Goal: Check status: Check status

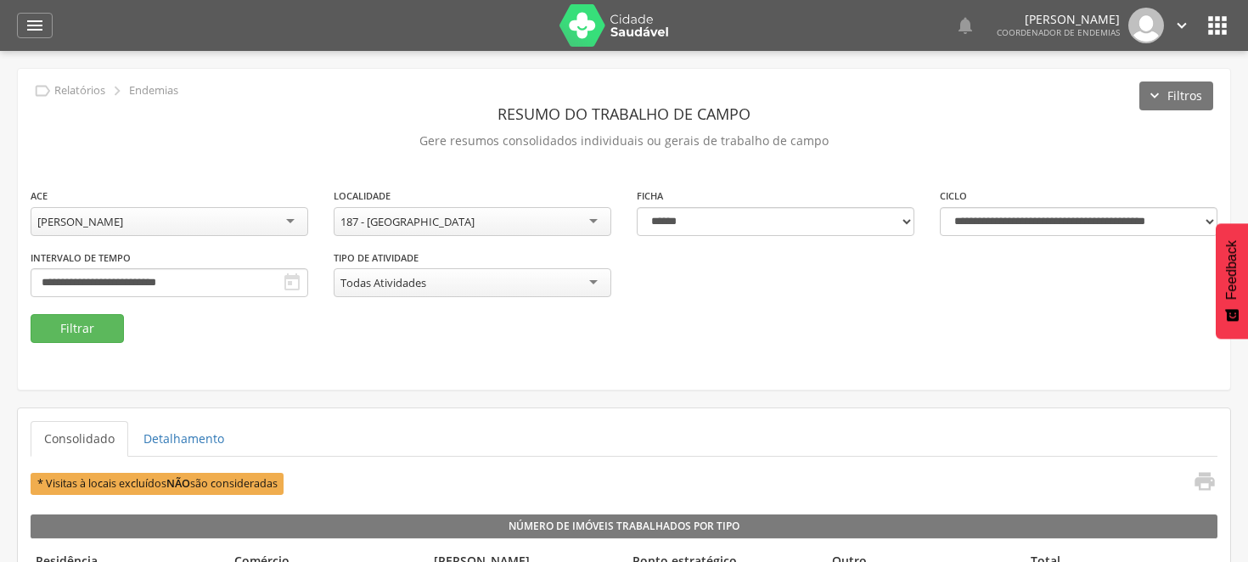
select select "**********"
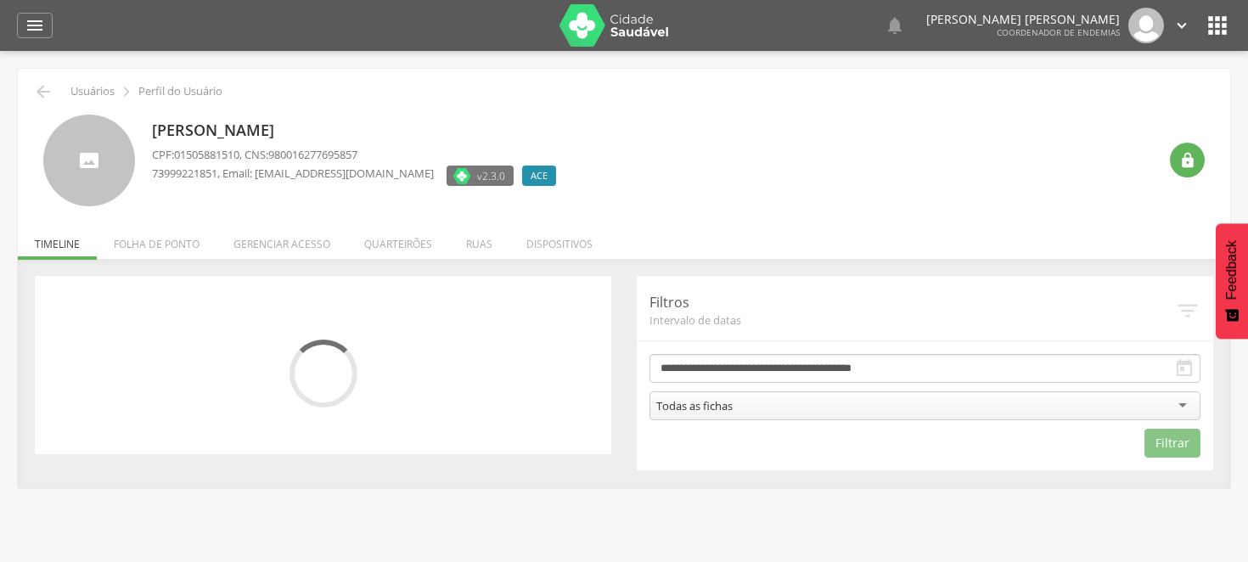
click at [403, 38] on div at bounding box center [308, 25] width 477 height 51
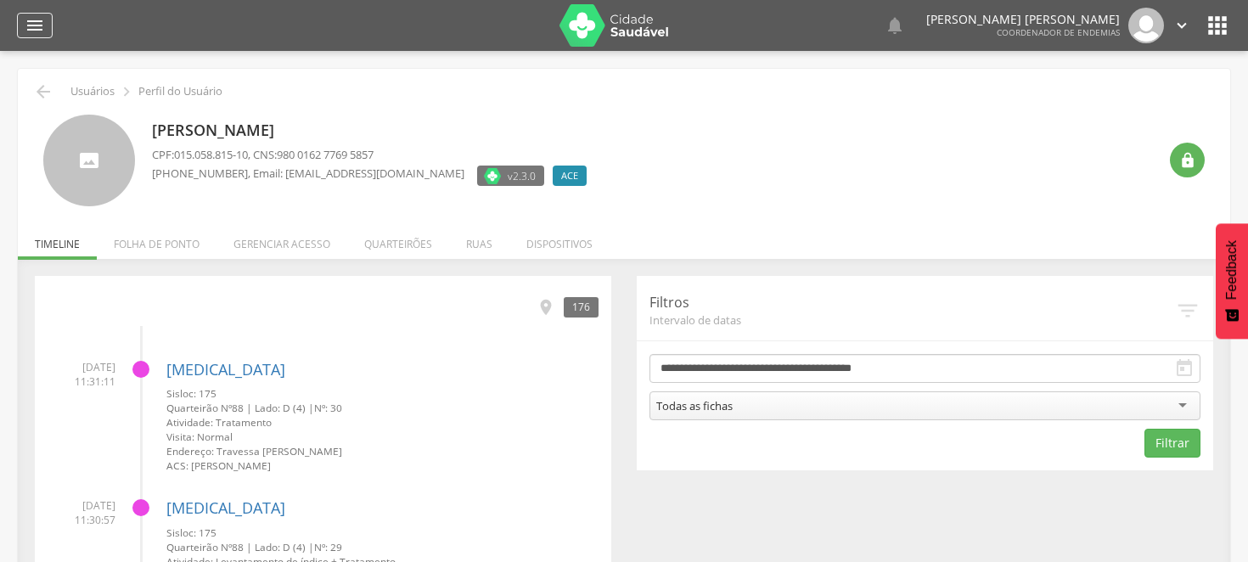
click at [36, 19] on icon "" at bounding box center [35, 25] width 20 height 20
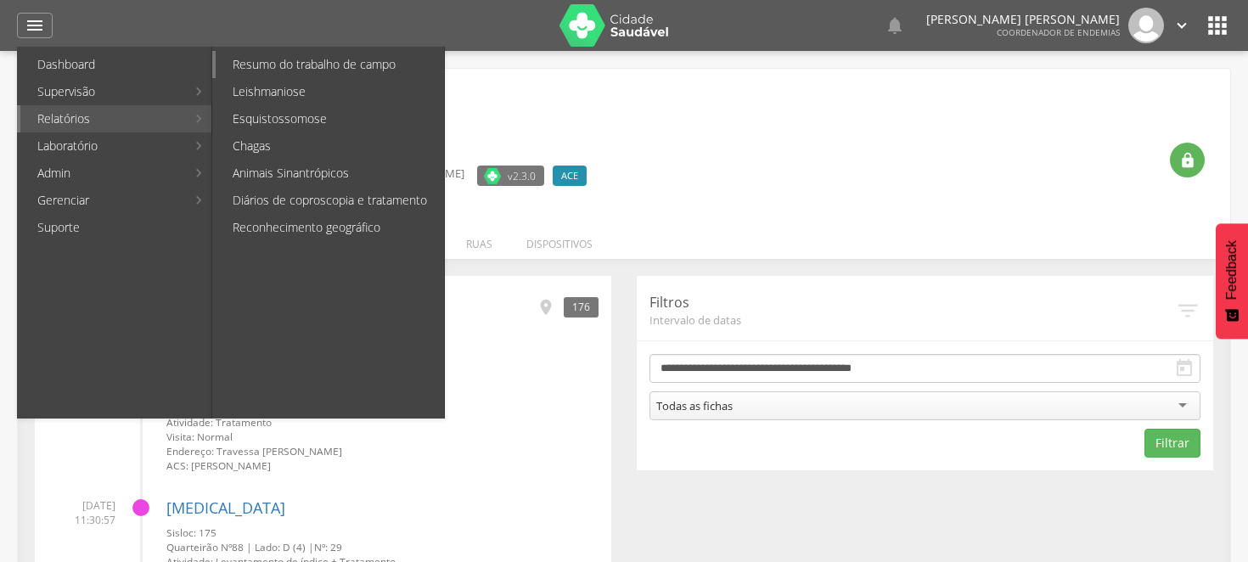
click at [290, 64] on link "Resumo do trabalho de campo" at bounding box center [330, 64] width 228 height 27
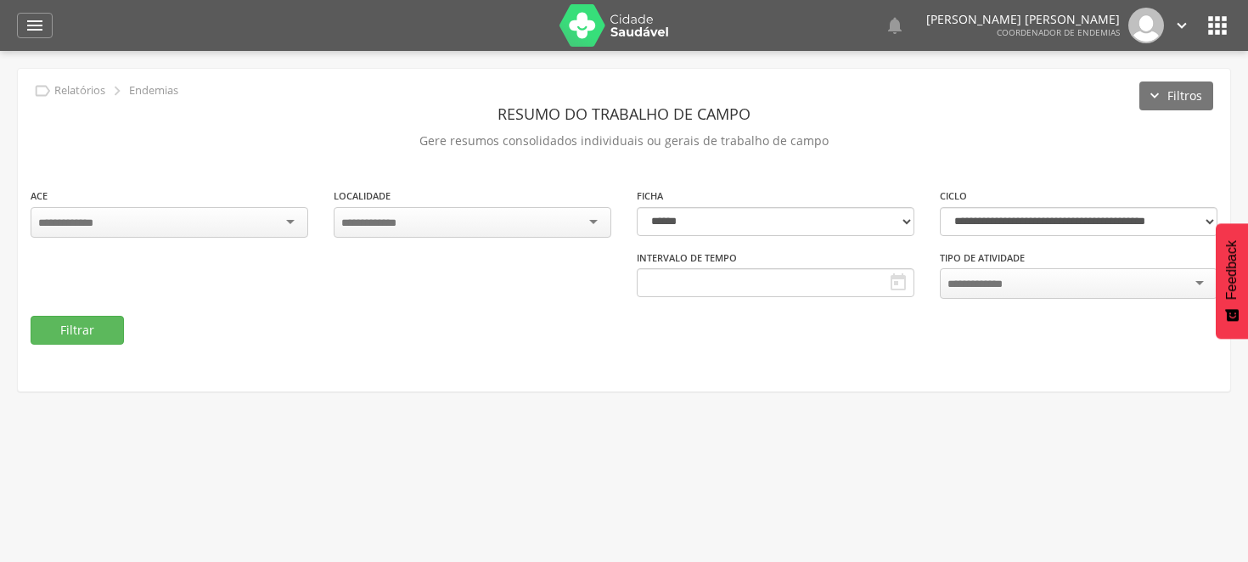
type input "**********"
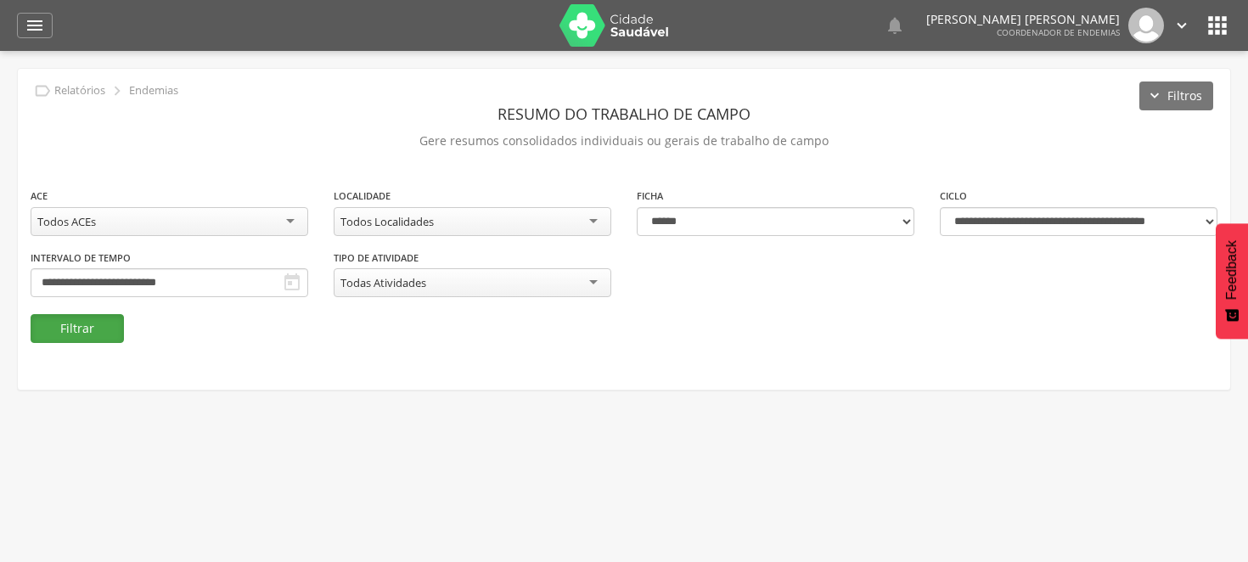
click at [68, 331] on button "Filtrar" at bounding box center [77, 328] width 93 height 29
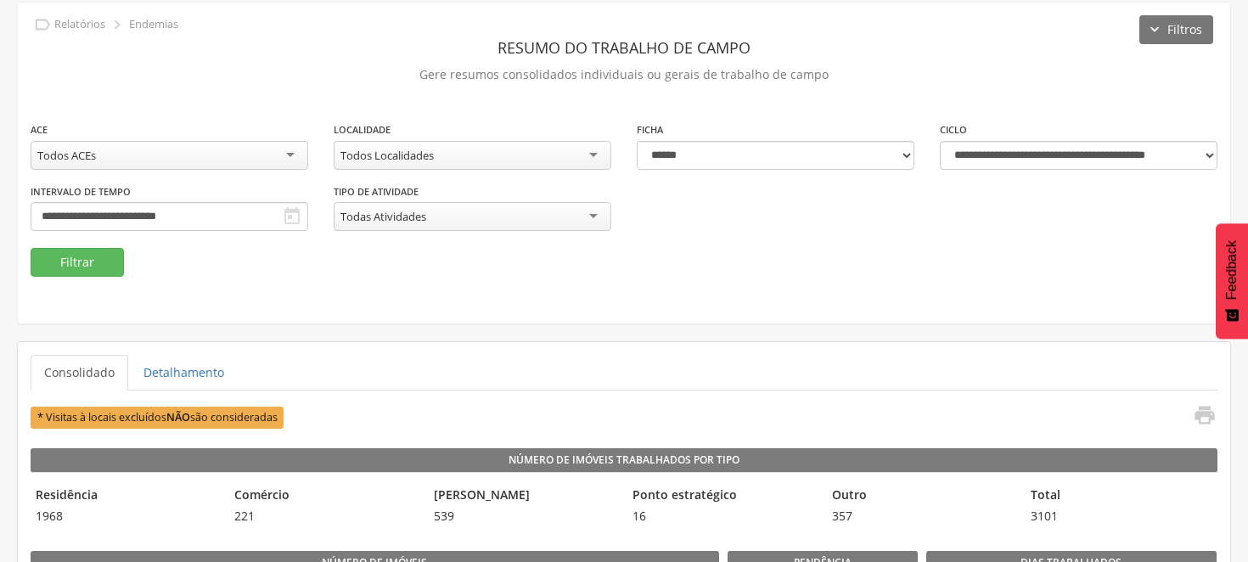
scroll to position [94, 0]
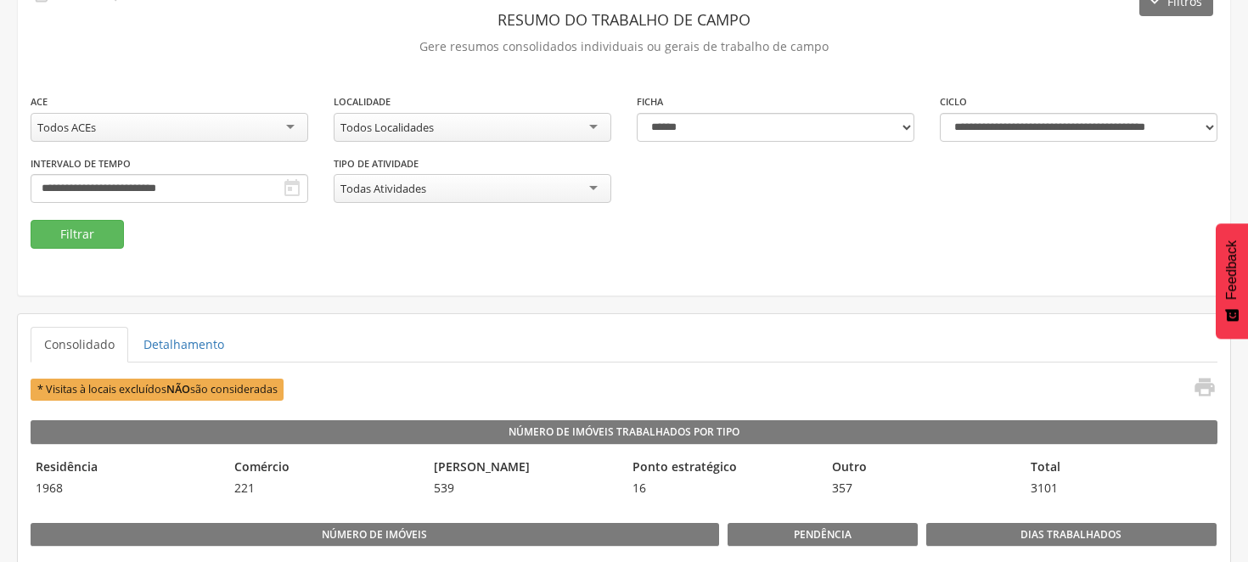
click at [291, 126] on div "Todos ACEs" at bounding box center [170, 127] width 278 height 29
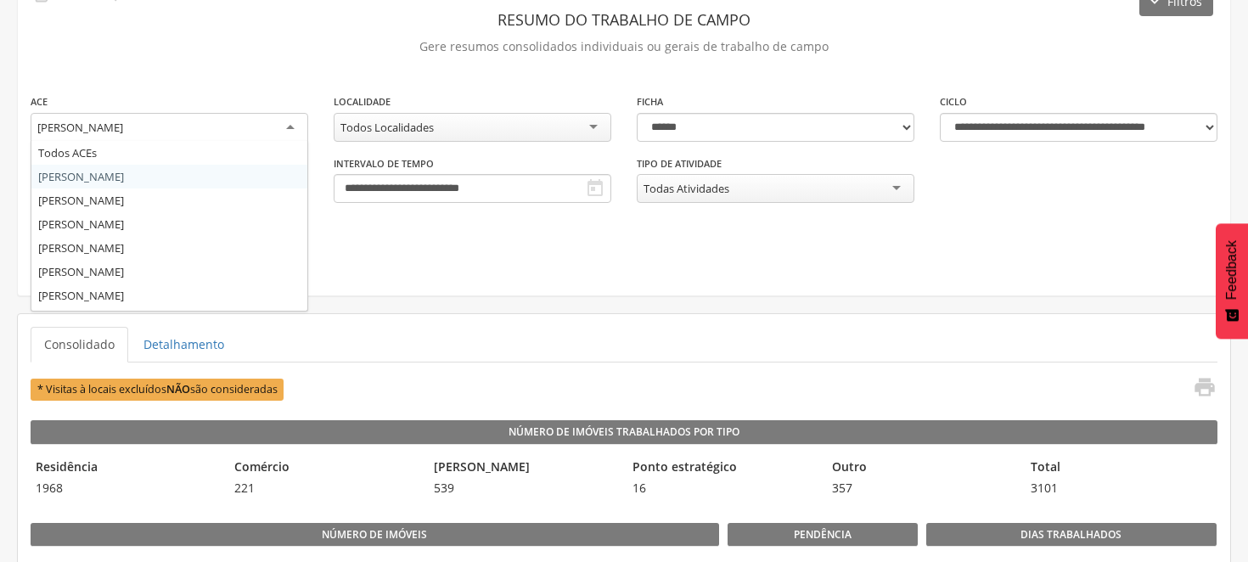
click at [292, 127] on div "[PERSON_NAME]" at bounding box center [170, 128] width 278 height 31
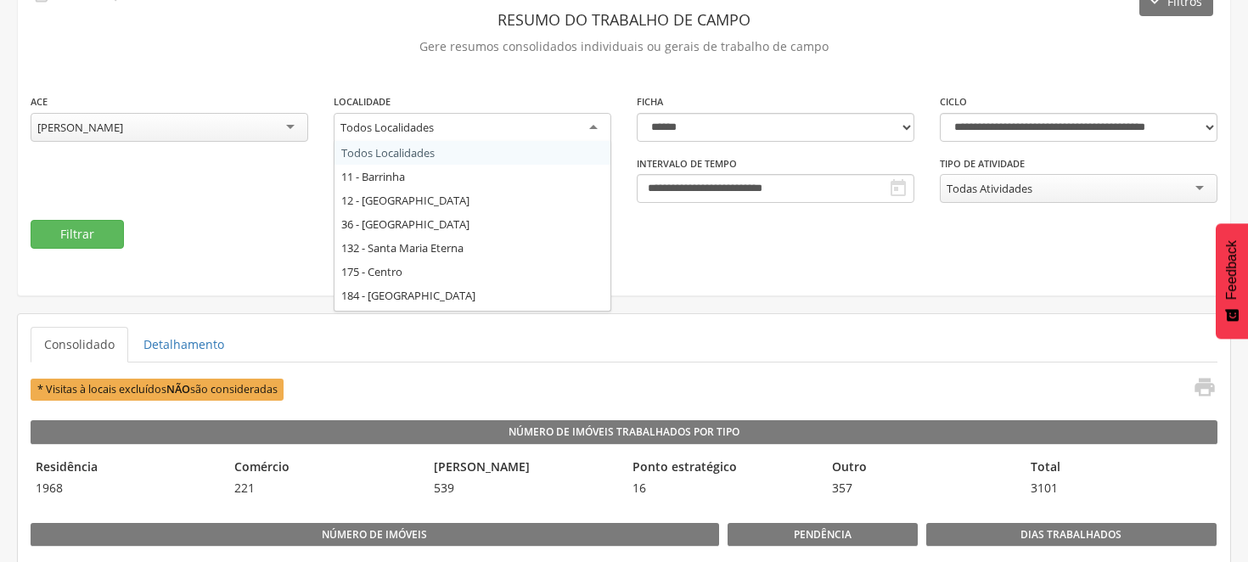
click at [598, 127] on div "Todos Localidades" at bounding box center [473, 128] width 278 height 31
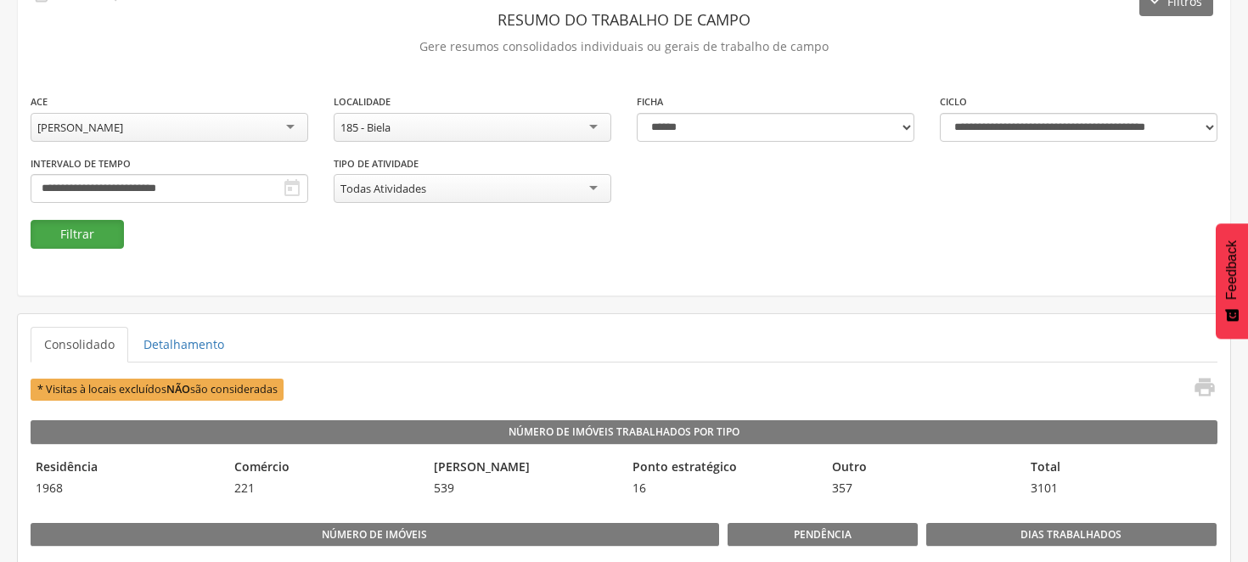
click at [77, 239] on button "Filtrar" at bounding box center [77, 234] width 93 height 29
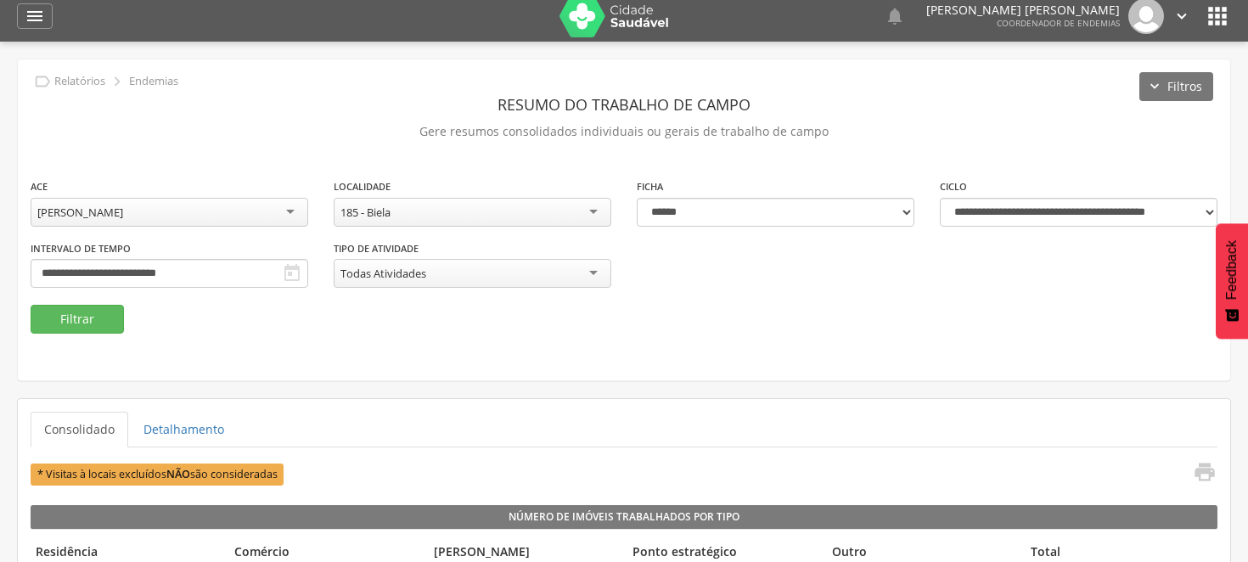
scroll to position [0, 0]
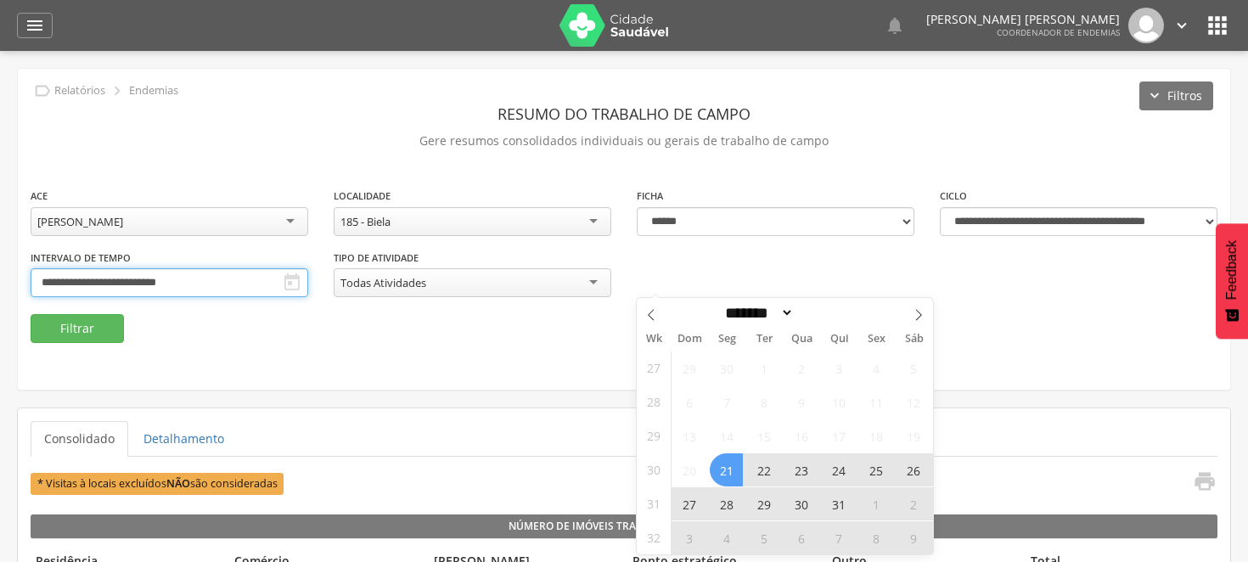
click at [308, 272] on input "**********" at bounding box center [170, 282] width 278 height 29
click at [921, 307] on span at bounding box center [918, 312] width 29 height 29
select select "*"
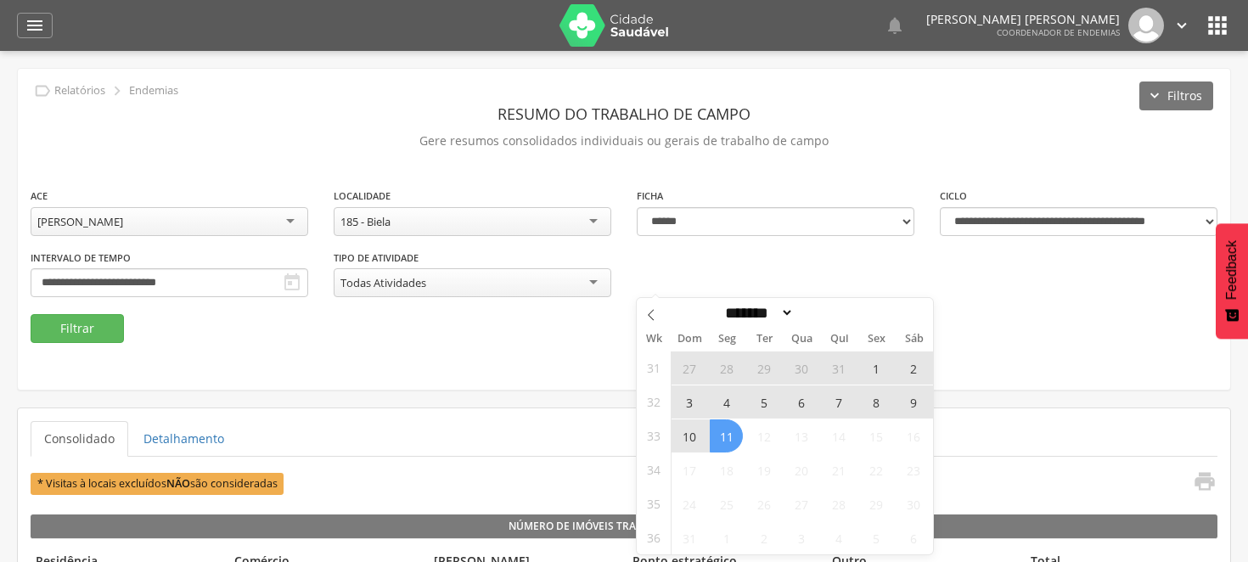
click at [696, 399] on span "3" at bounding box center [688, 401] width 33 height 33
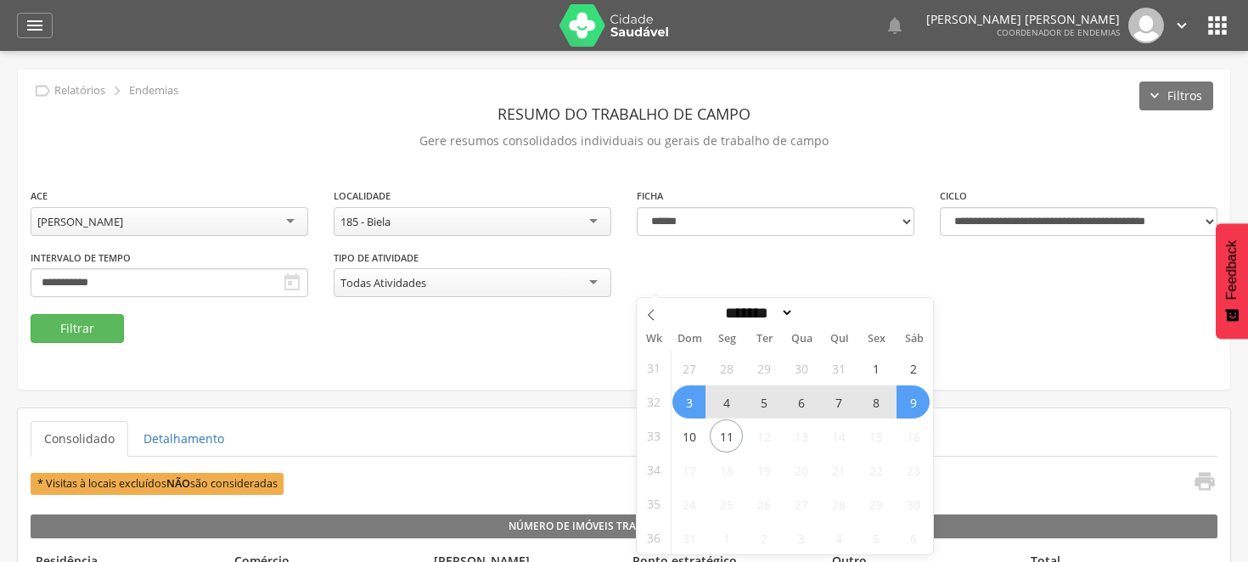
click at [918, 403] on span "9" at bounding box center [912, 401] width 33 height 33
type input "**********"
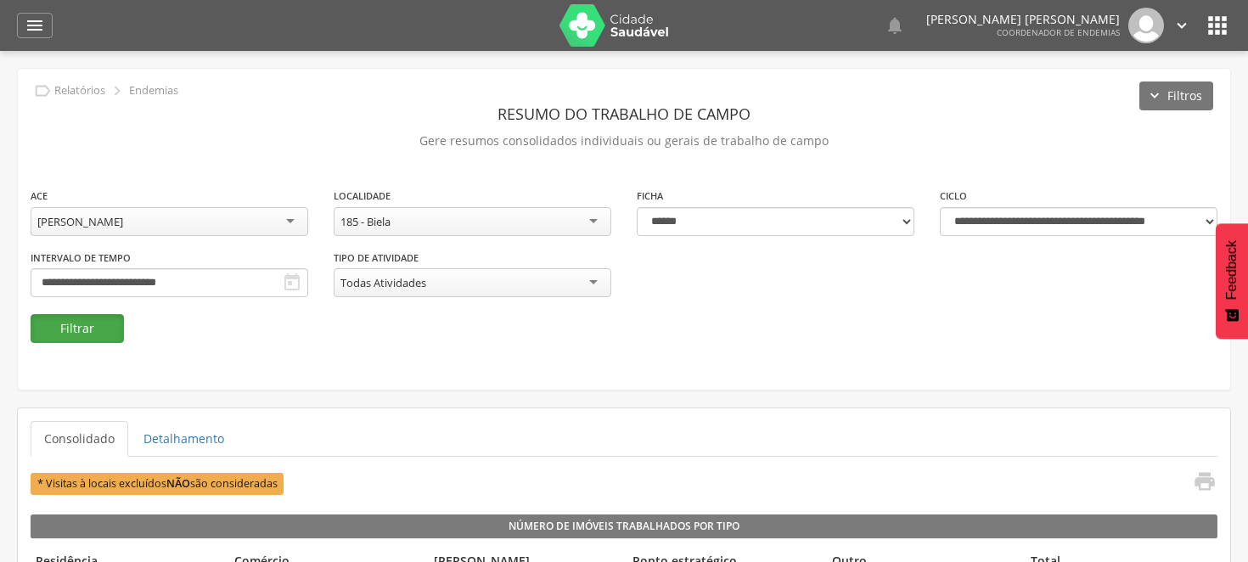
click at [72, 323] on button "Filtrar" at bounding box center [77, 328] width 93 height 29
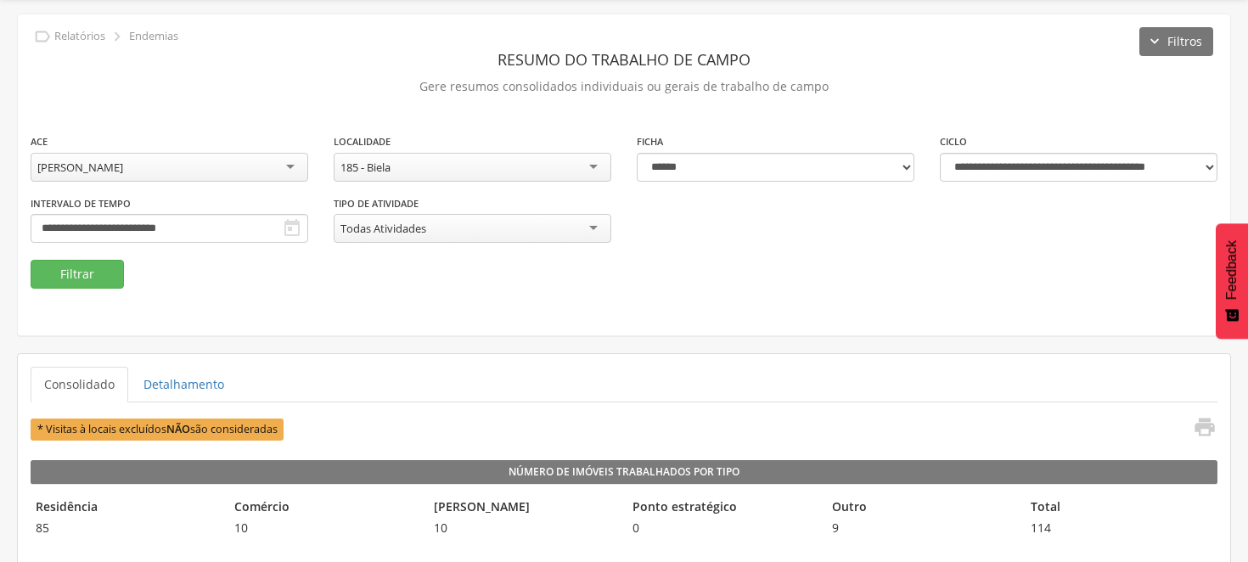
scroll to position [94, 0]
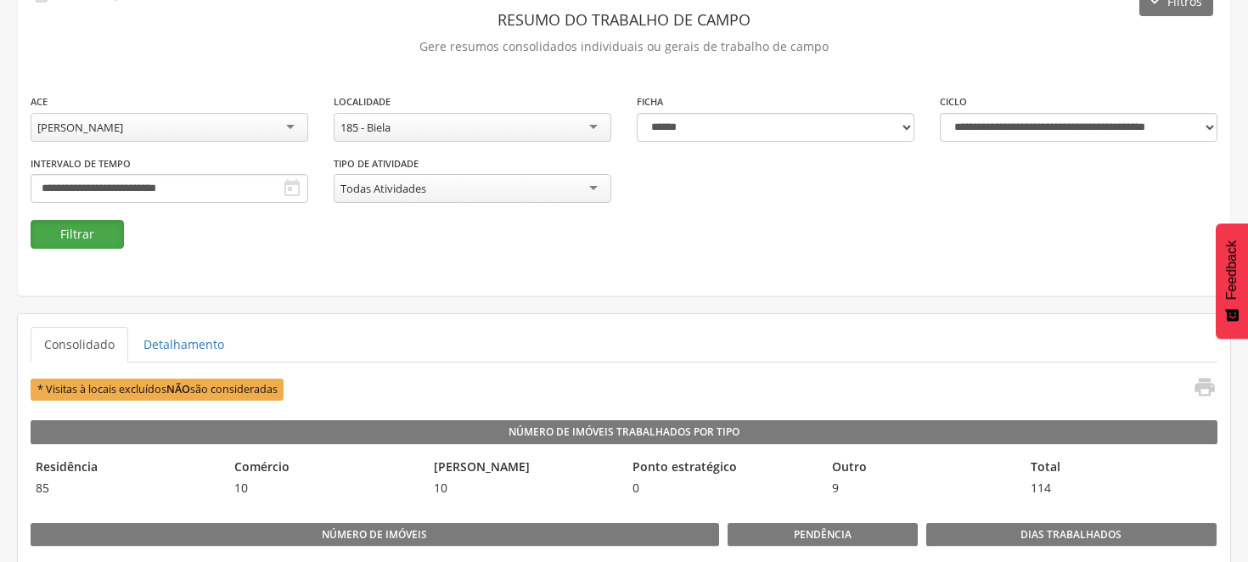
click at [98, 231] on button "Filtrar" at bounding box center [77, 234] width 93 height 29
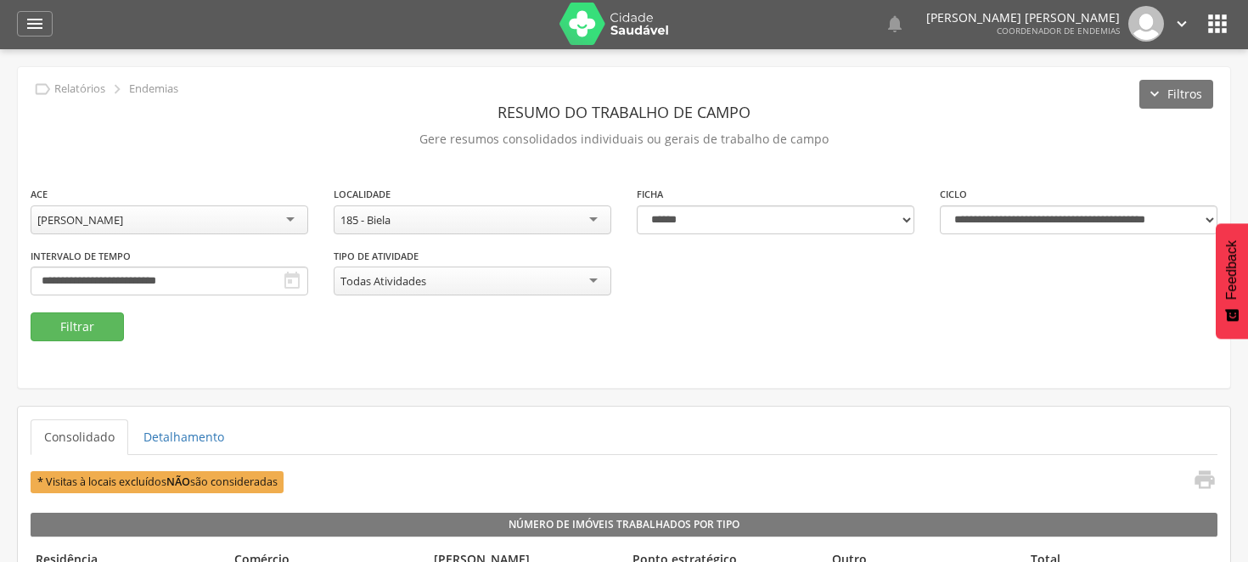
scroll to position [0, 0]
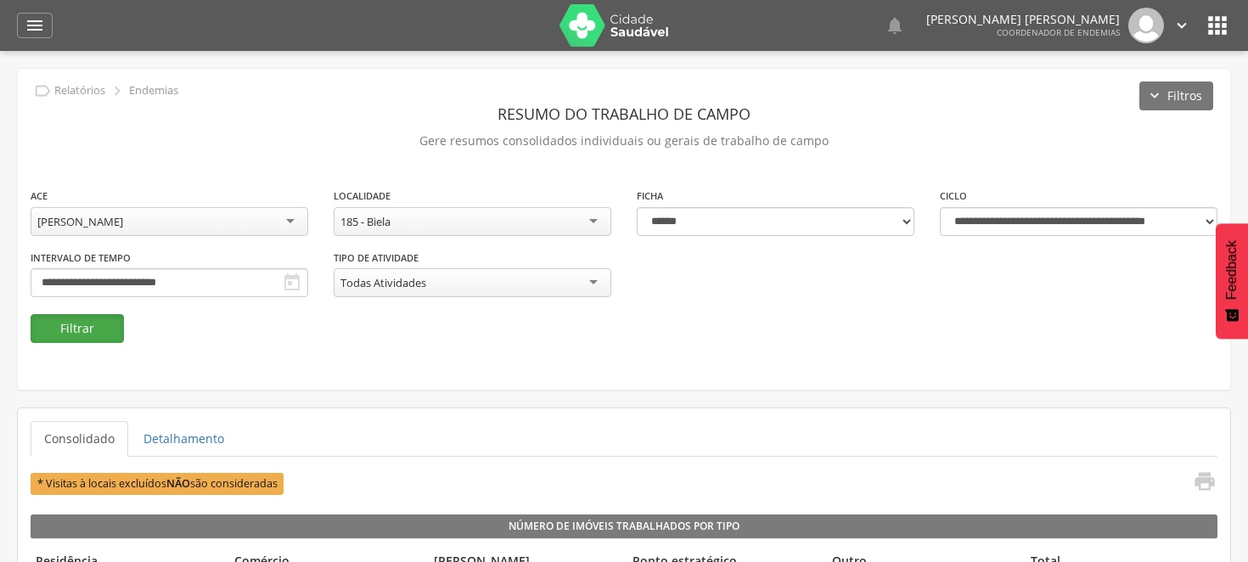
click at [87, 323] on button "Filtrar" at bounding box center [77, 328] width 93 height 29
click at [595, 222] on div "185 - Biela" at bounding box center [473, 221] width 278 height 29
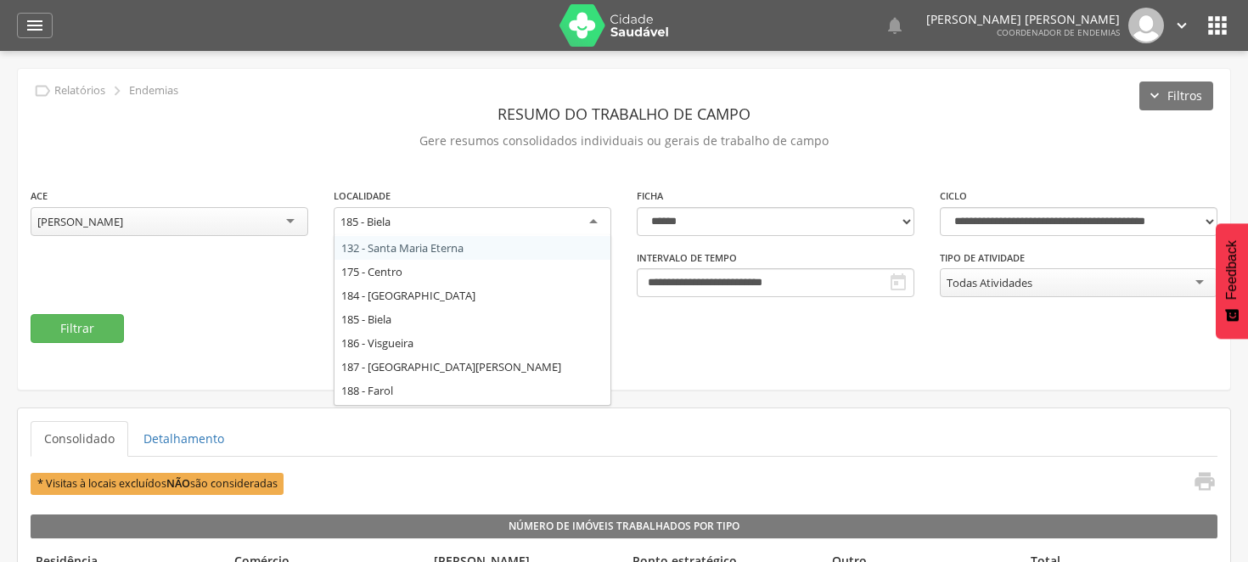
click at [338, 112] on header "Resumo do Trabalho de Campo" at bounding box center [624, 113] width 1187 height 31
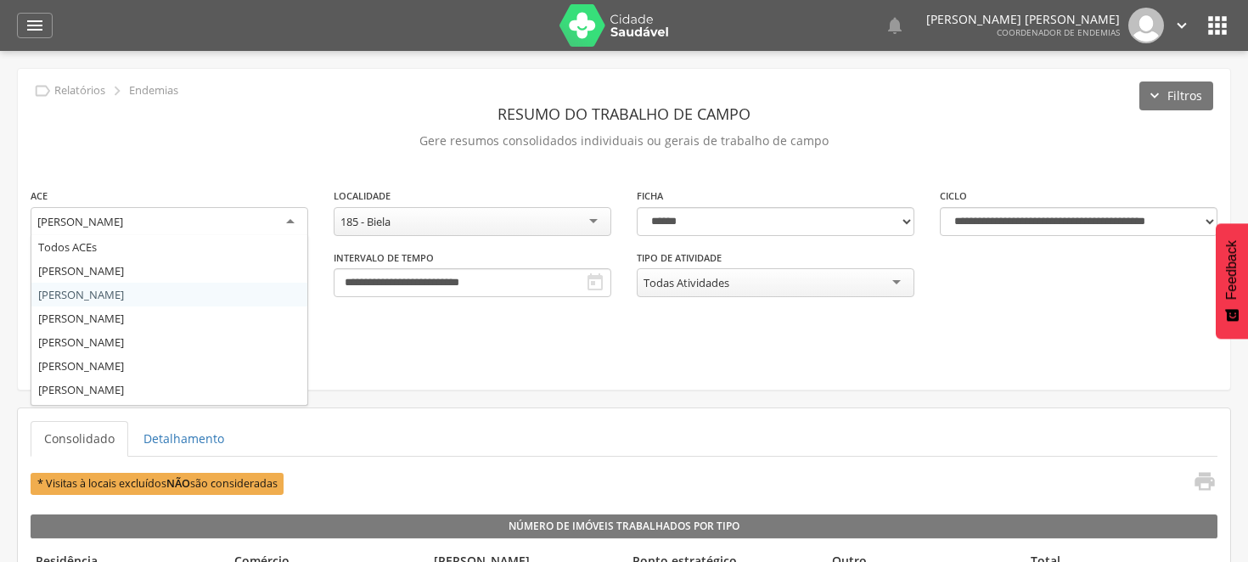
click at [295, 215] on div "[PERSON_NAME]" at bounding box center [170, 222] width 278 height 31
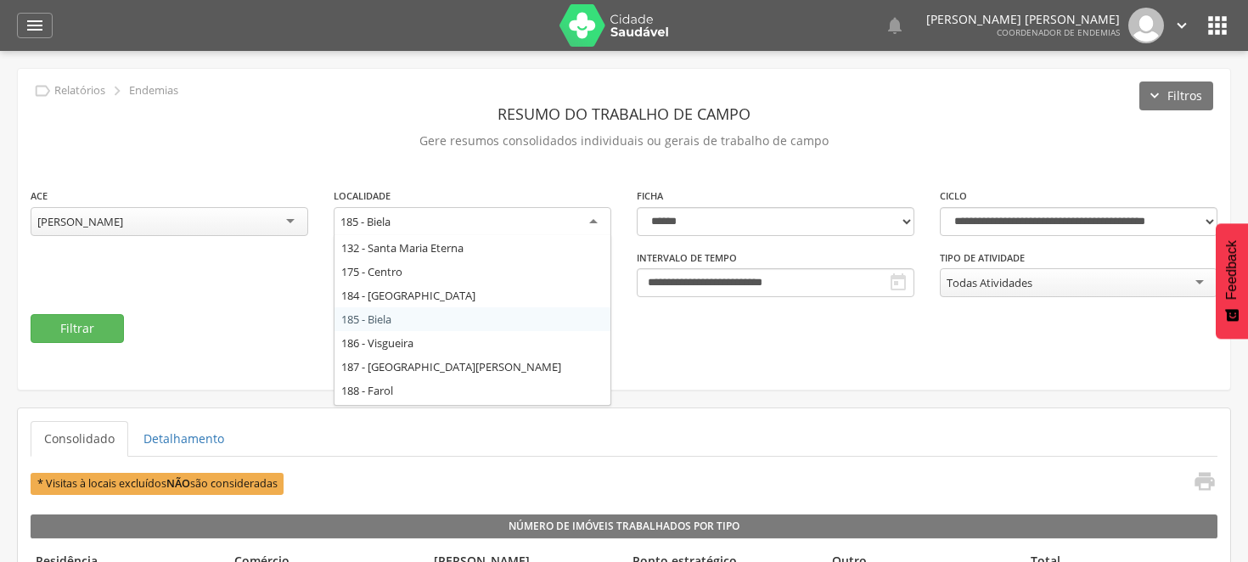
click at [591, 217] on div "185 - Biela" at bounding box center [473, 222] width 278 height 31
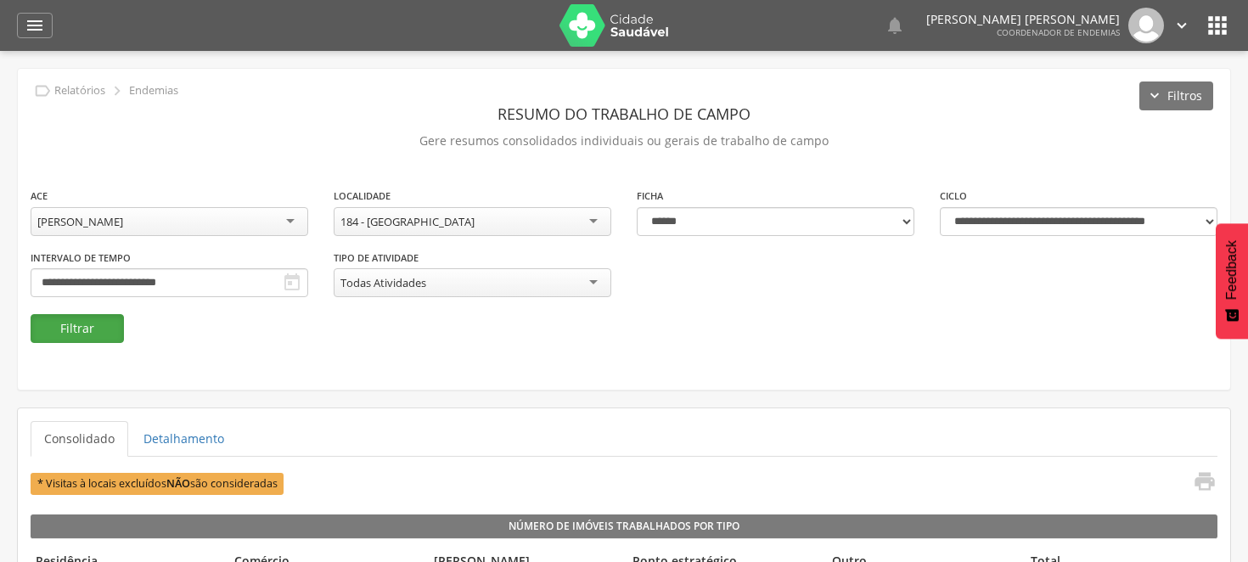
click at [114, 316] on button "Filtrar" at bounding box center [77, 328] width 93 height 29
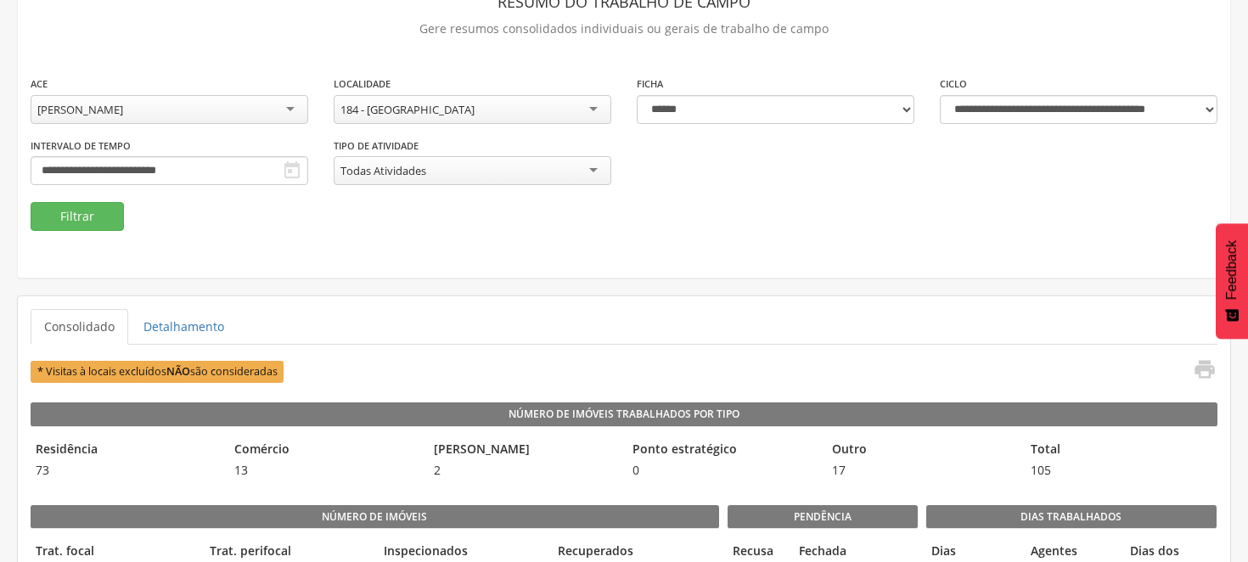
scroll to position [0, 0]
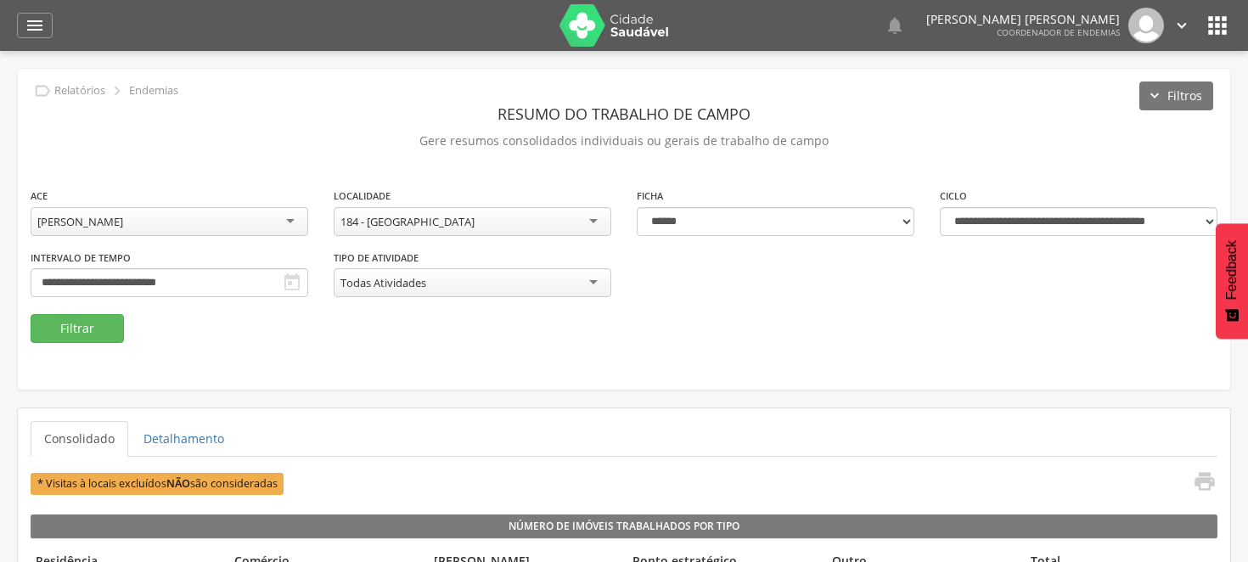
click at [593, 222] on div "184 - [GEOGRAPHIC_DATA]" at bounding box center [473, 221] width 278 height 29
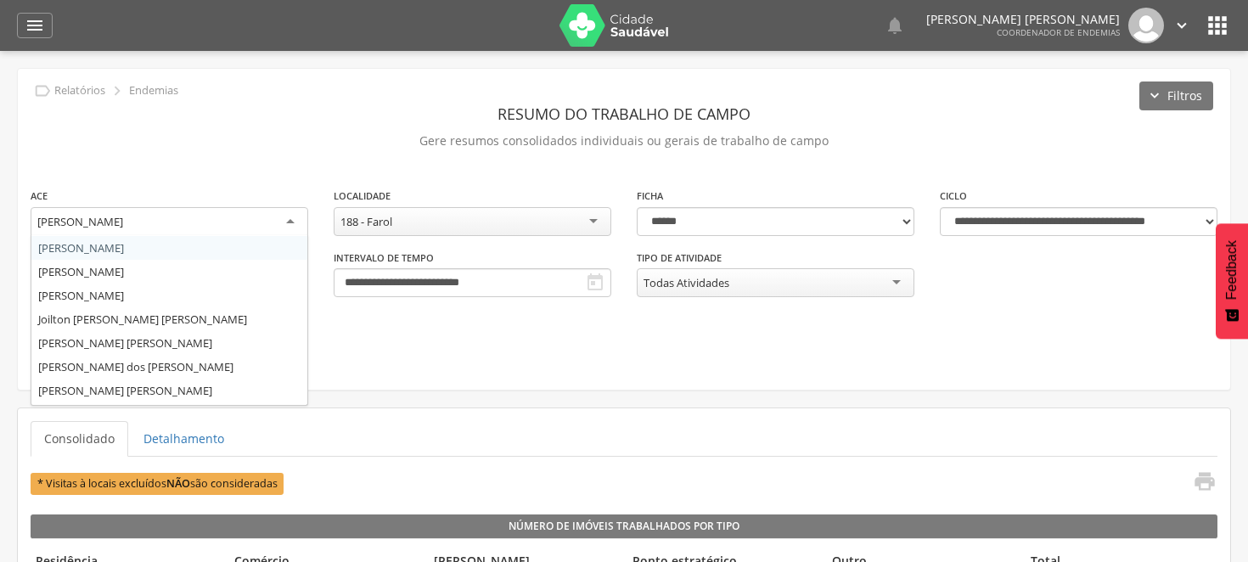
click at [295, 219] on div "[PERSON_NAME]" at bounding box center [170, 222] width 278 height 31
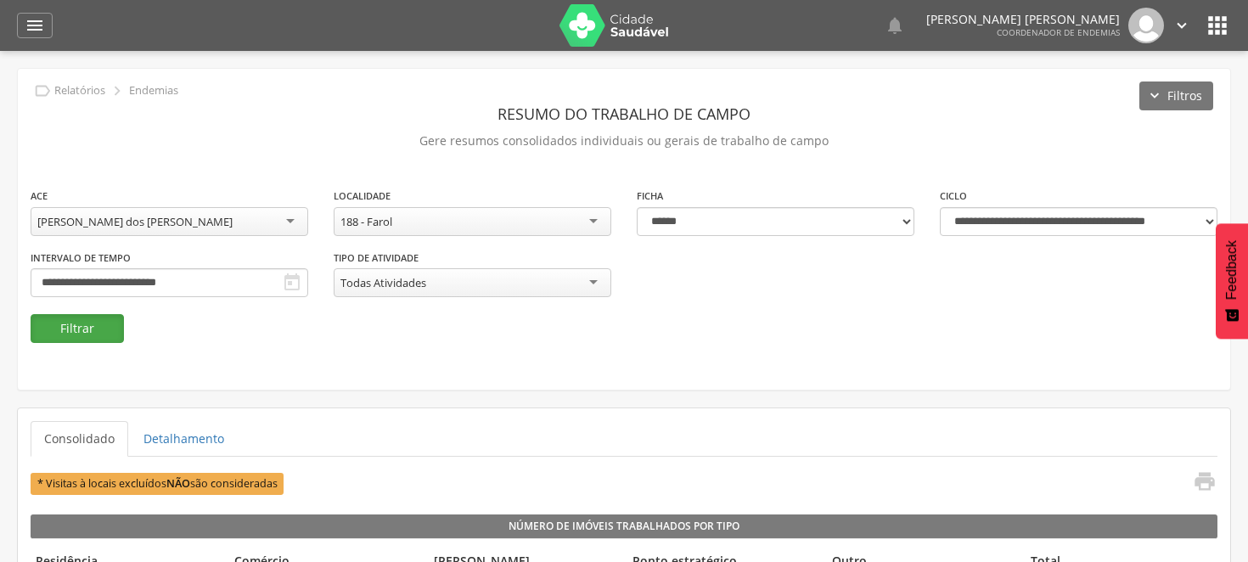
click at [64, 327] on button "Filtrar" at bounding box center [77, 328] width 93 height 29
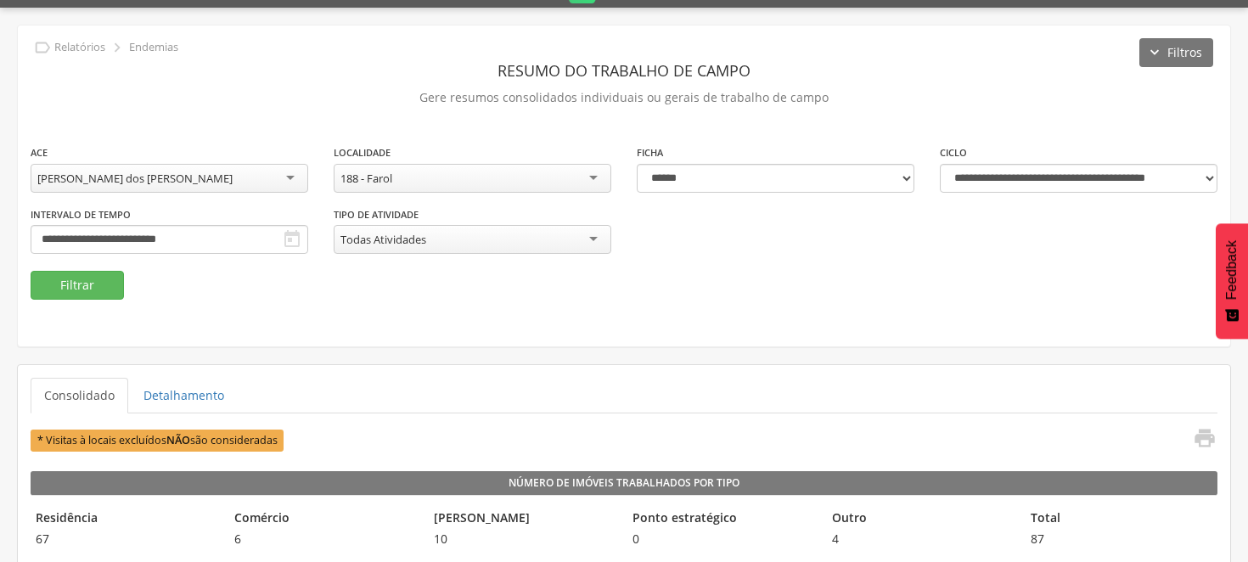
scroll to position [0, 0]
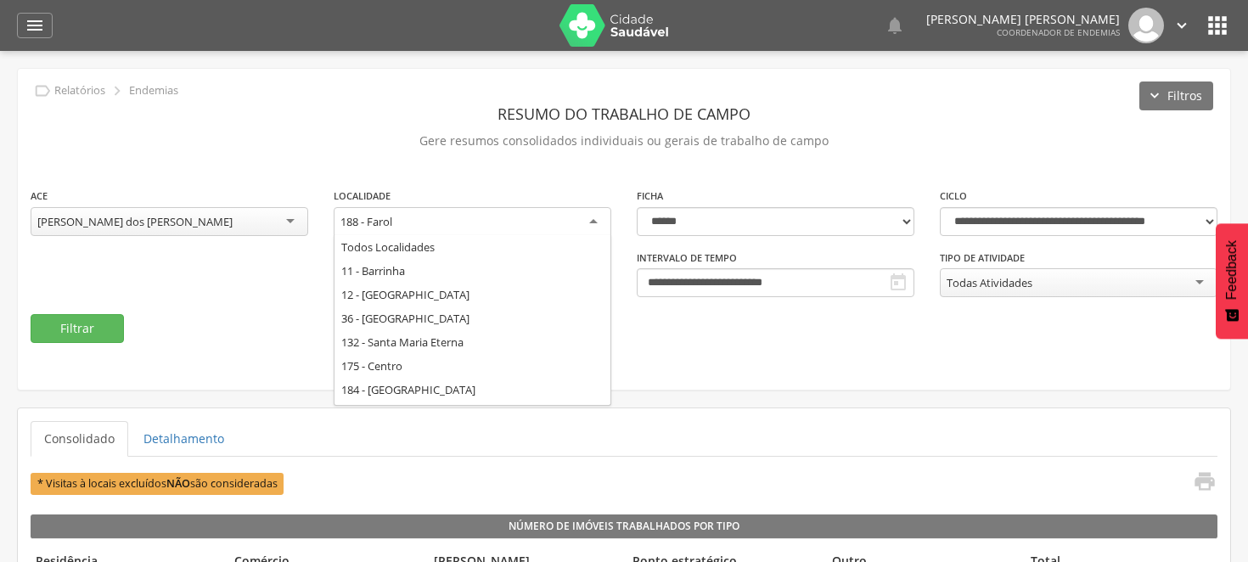
click at [593, 219] on div "188 - Farol" at bounding box center [473, 222] width 278 height 31
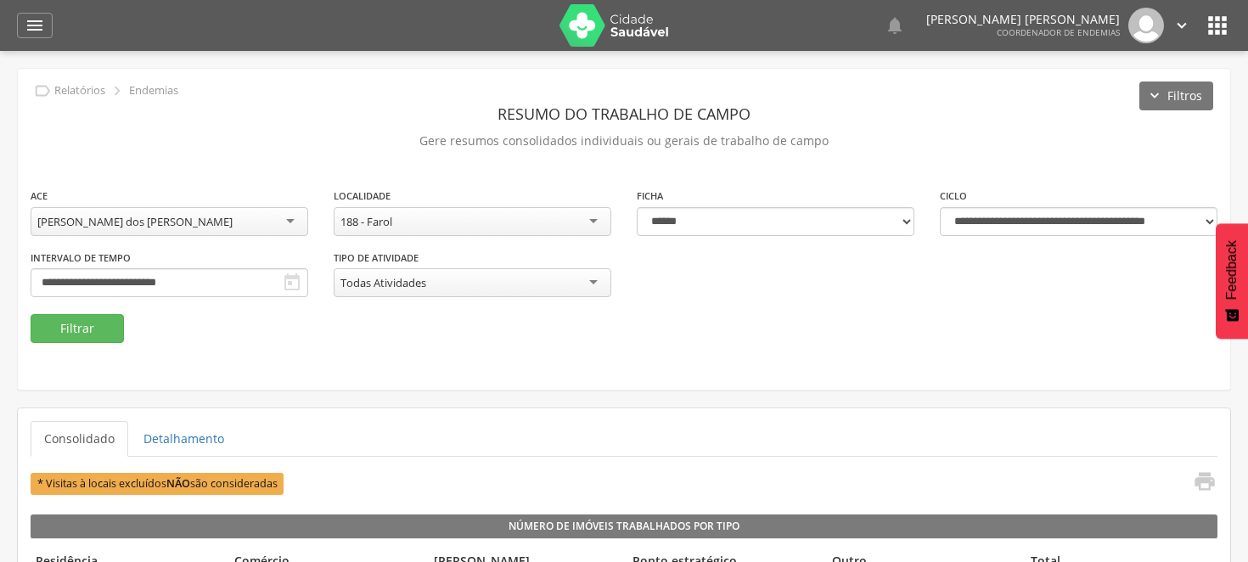
click at [706, 367] on div "**********" at bounding box center [624, 229] width 1212 height 321
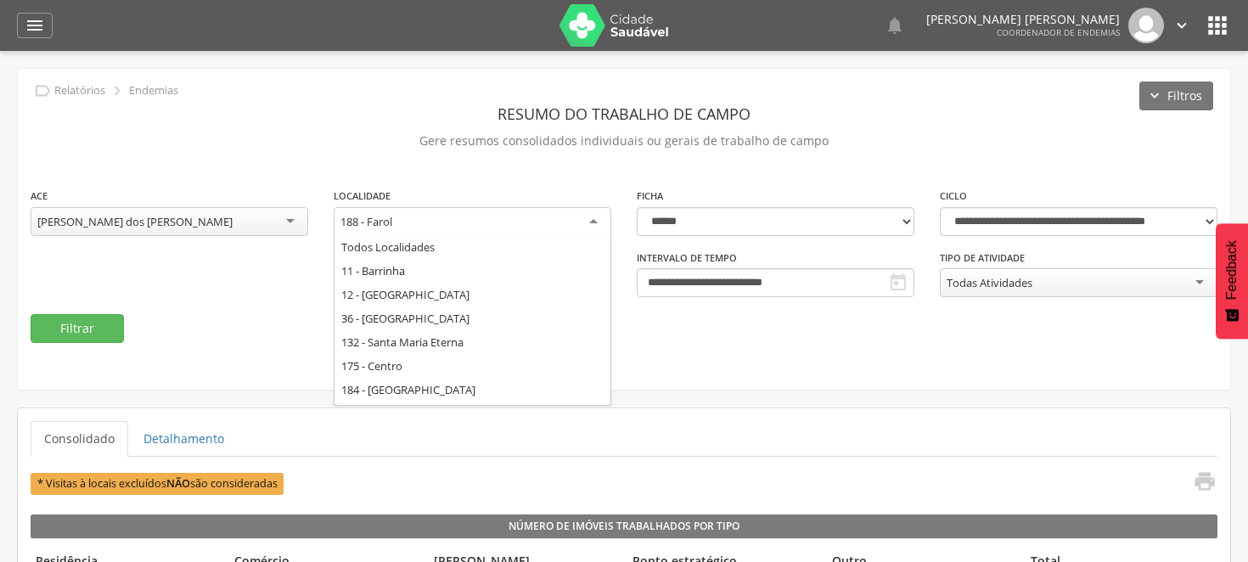
click at [587, 214] on div "188 - Farol" at bounding box center [473, 222] width 278 height 31
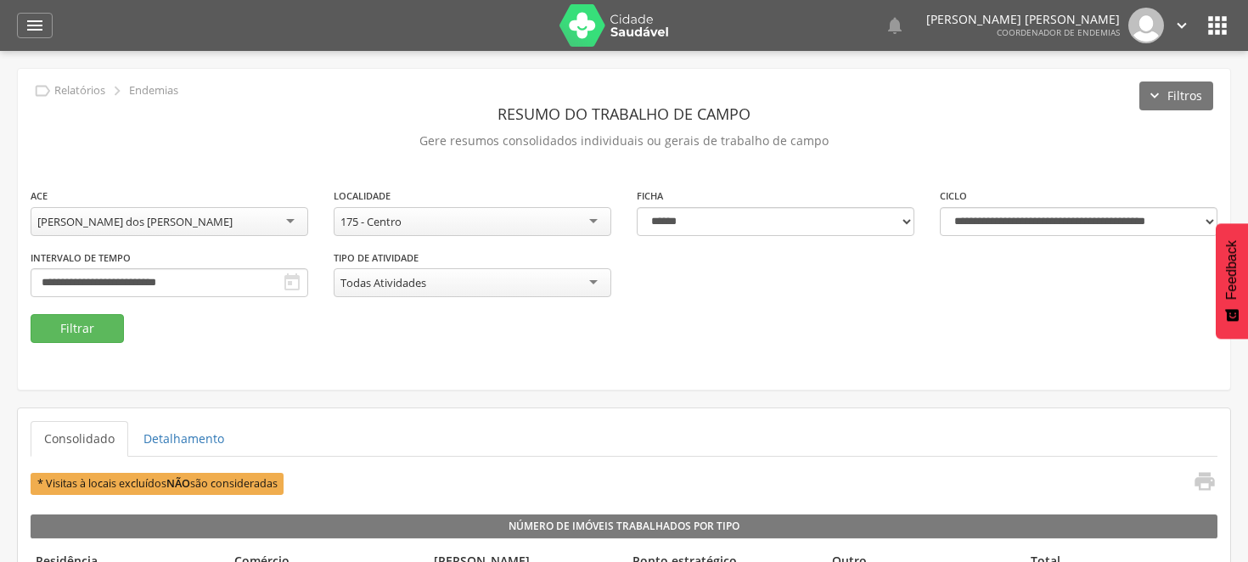
click at [294, 219] on div "[PERSON_NAME]" at bounding box center [170, 221] width 278 height 29
click at [98, 325] on button "Filtrar" at bounding box center [77, 328] width 93 height 29
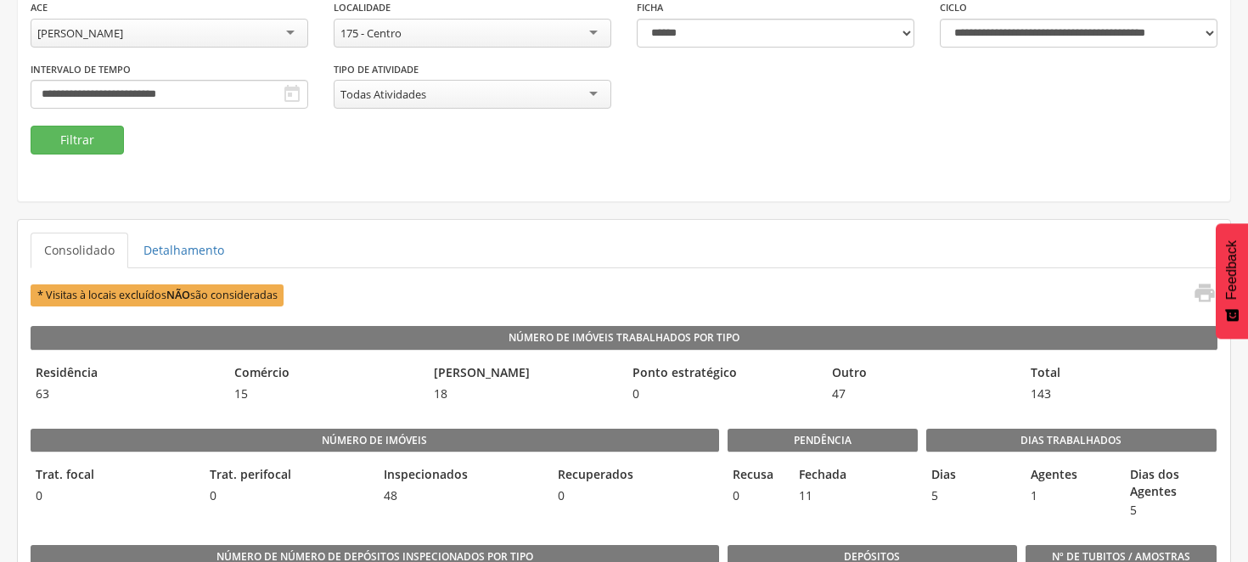
scroll to position [94, 0]
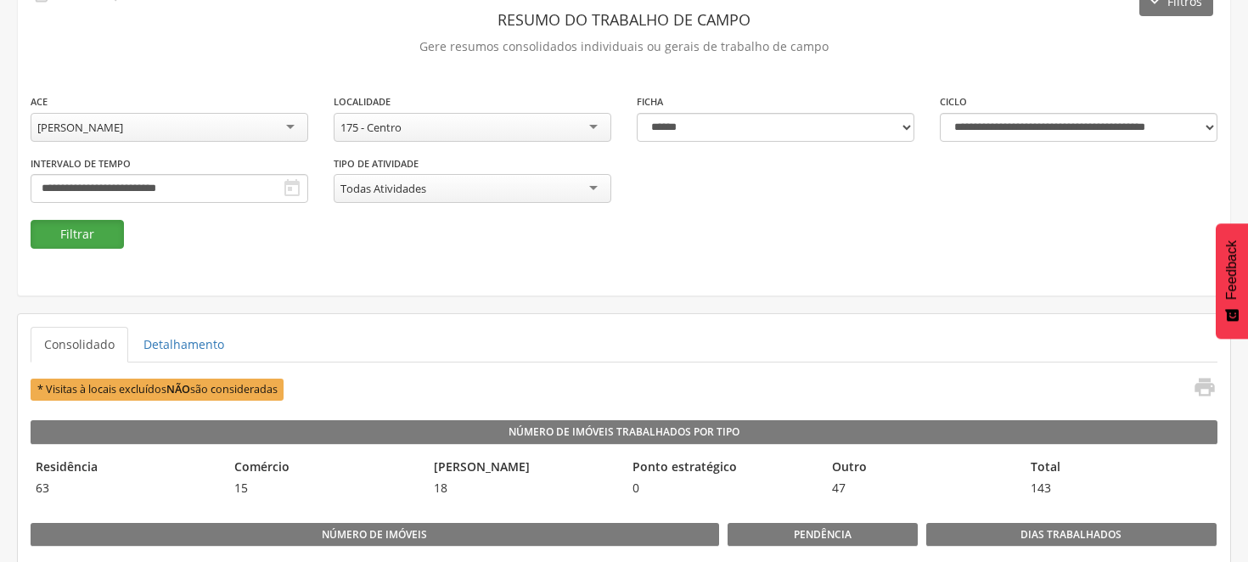
click at [76, 230] on button "Filtrar" at bounding box center [77, 234] width 93 height 29
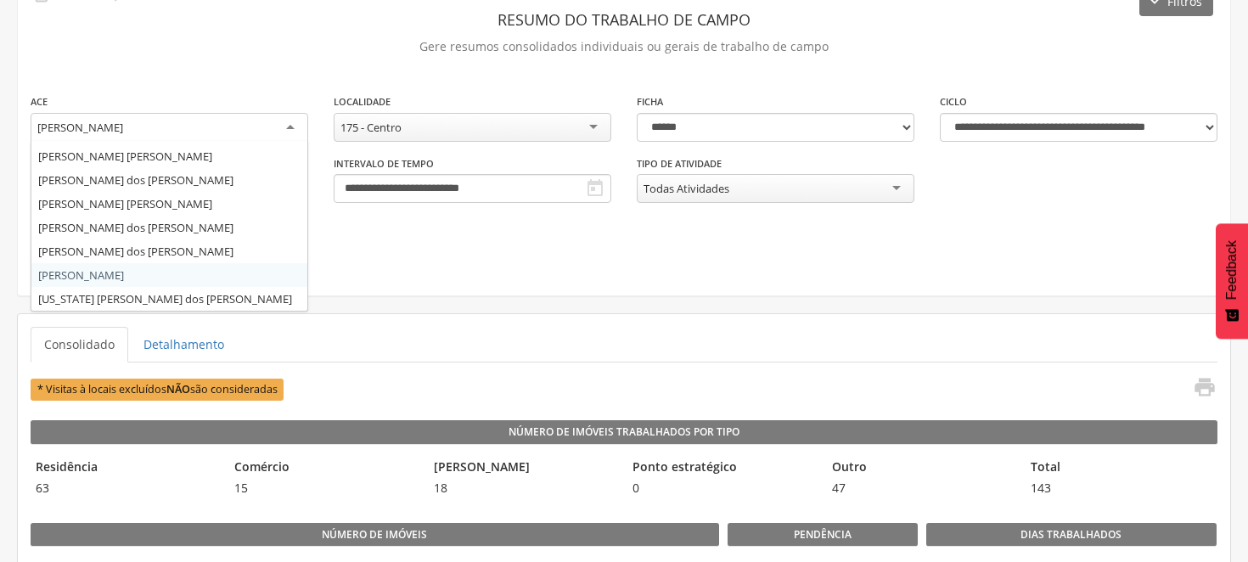
click at [264, 119] on div "[PERSON_NAME]" at bounding box center [170, 128] width 278 height 31
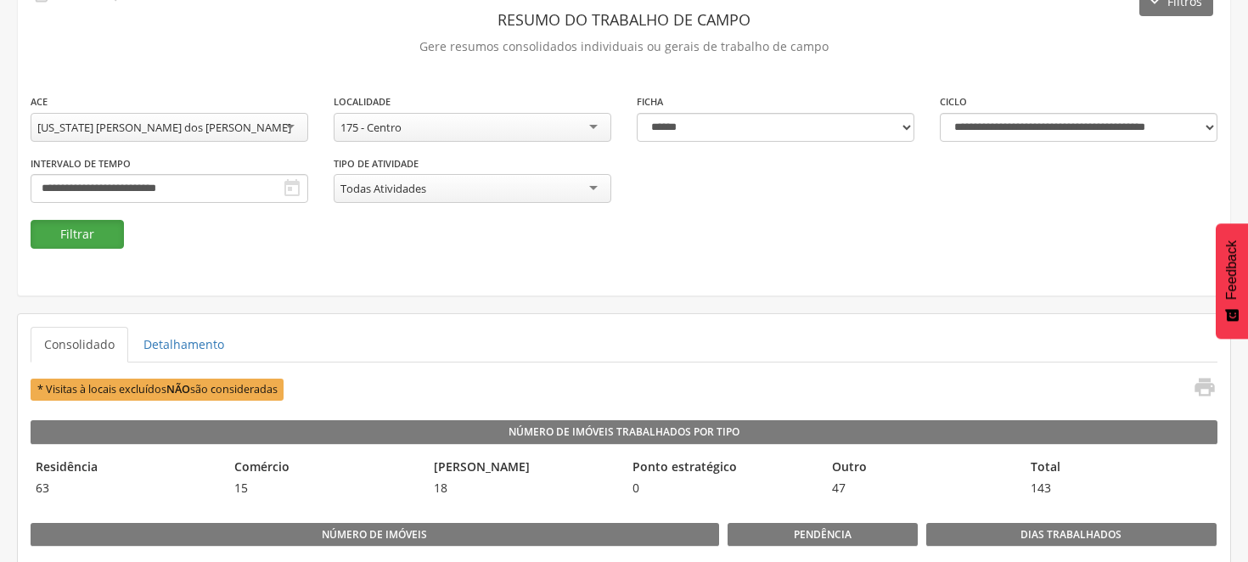
click at [100, 233] on button "Filtrar" at bounding box center [77, 234] width 93 height 29
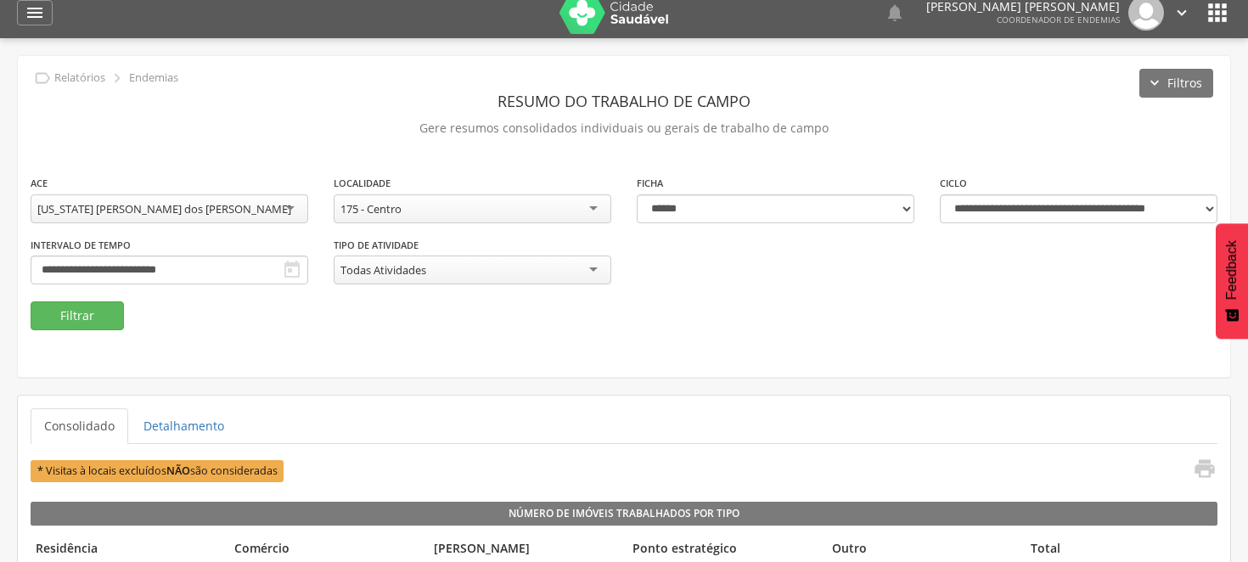
scroll to position [0, 0]
